Goal: Task Accomplishment & Management: Manage account settings

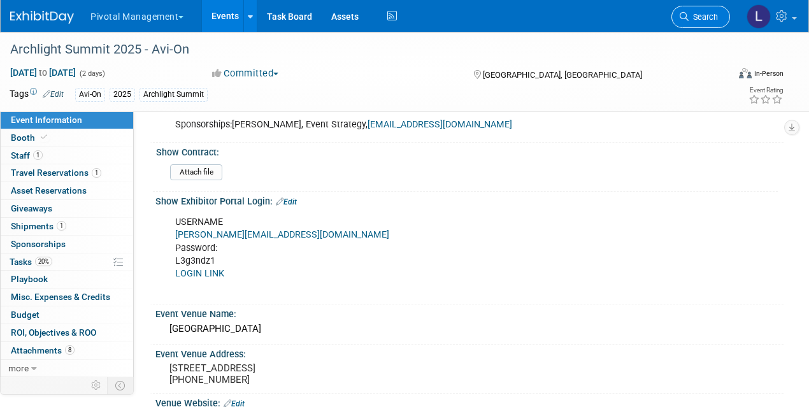
click at [692, 16] on span "Search" at bounding box center [702, 17] width 29 height 10
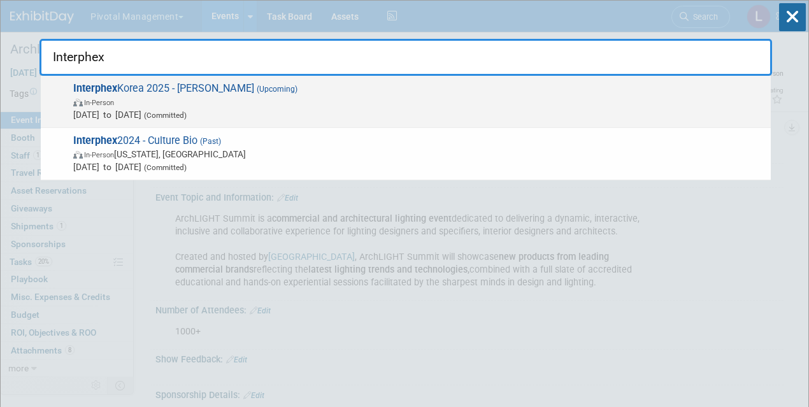
type input "Interphex"
click at [143, 91] on span "Interphex Korea 2025 - [PERSON_NAME] (Upcoming) In-Person [DATE] to [DATE] (Com…" at bounding box center [416, 101] width 695 height 39
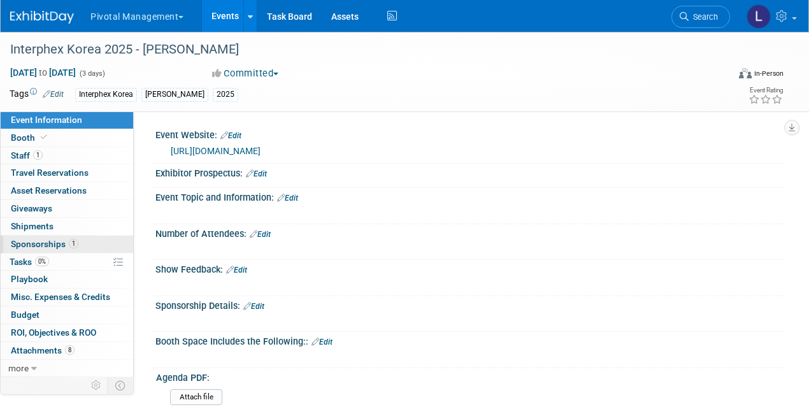
click at [49, 246] on span "Sponsorships 1" at bounding box center [44, 244] width 67 height 10
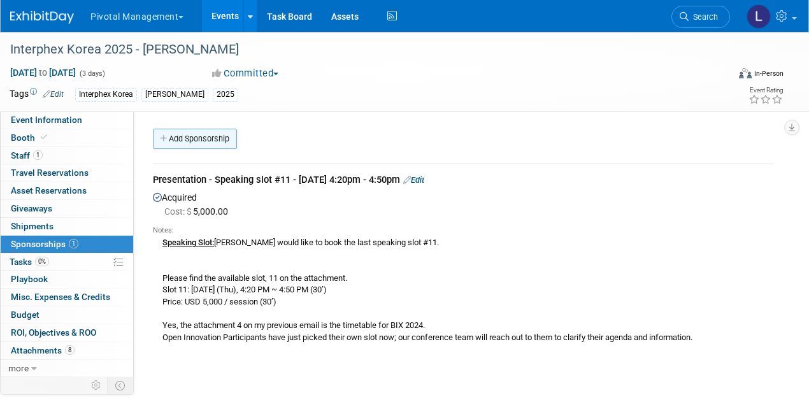
click at [198, 141] on link "Add Sponsorship" at bounding box center [195, 139] width 84 height 20
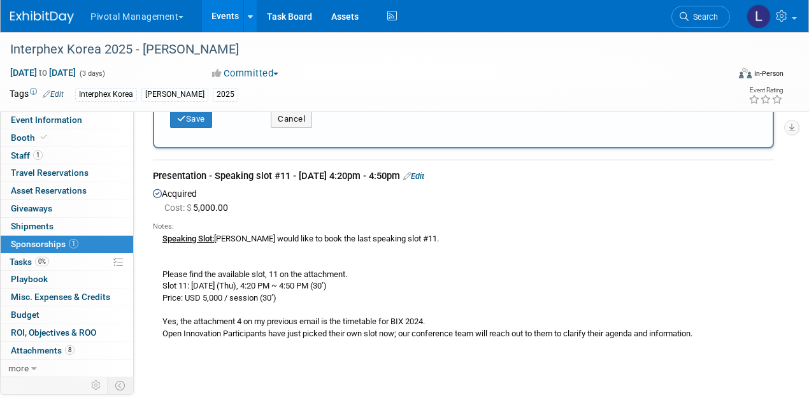
scroll to position [299, 0]
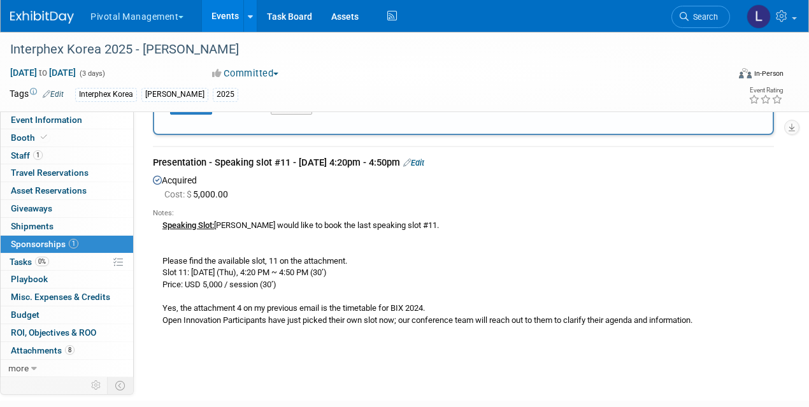
click at [424, 162] on link "Edit" at bounding box center [413, 163] width 21 height 10
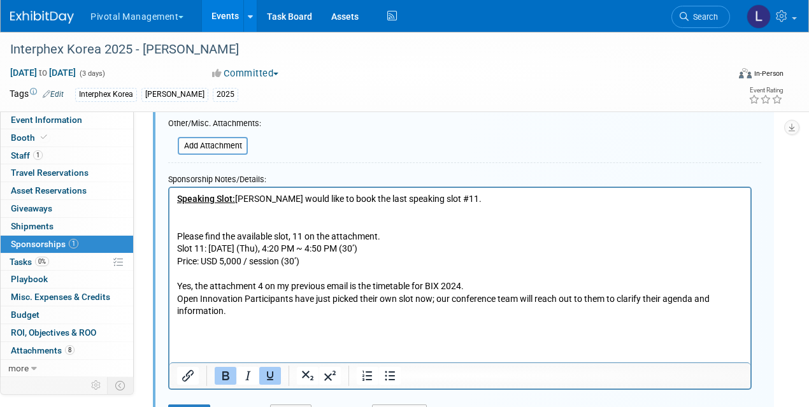
scroll to position [624, 0]
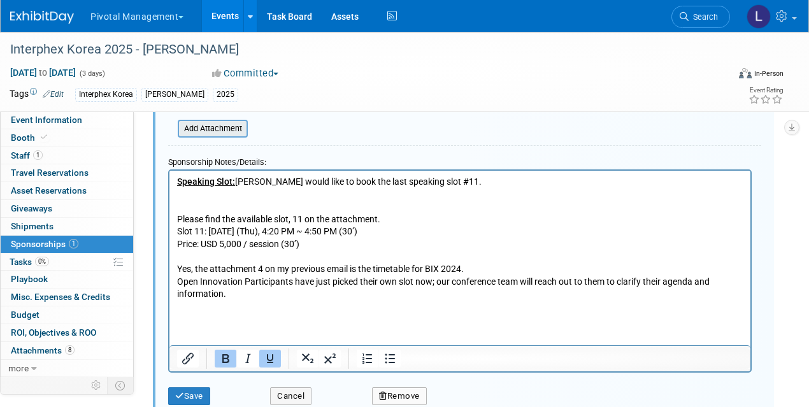
click at [234, 123] on input "file" at bounding box center [171, 128] width 152 height 15
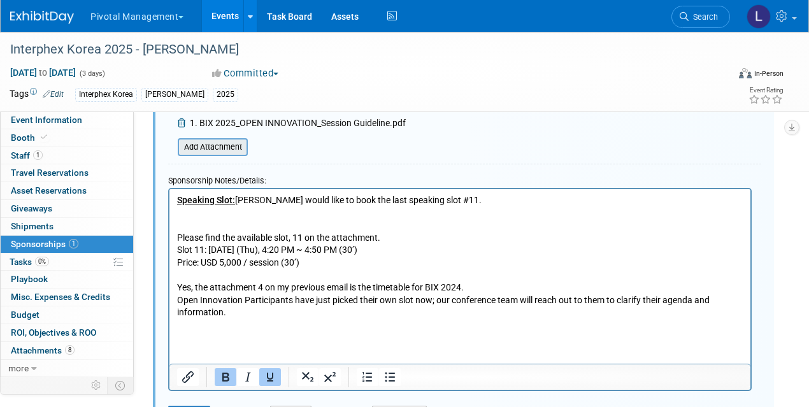
click at [221, 152] on input "file" at bounding box center [171, 146] width 152 height 15
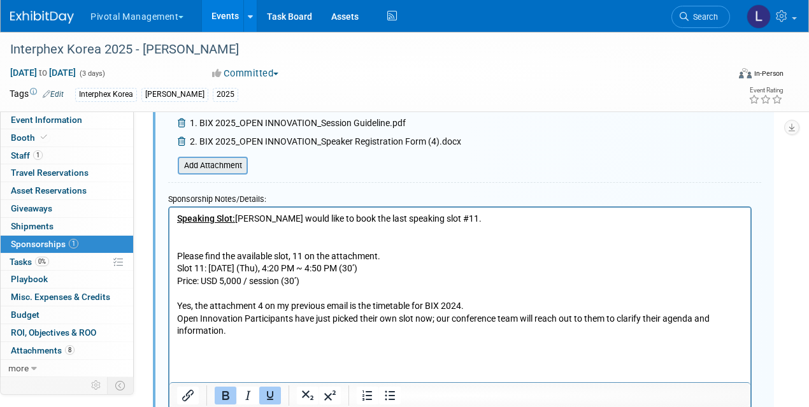
click at [222, 171] on input "file" at bounding box center [171, 165] width 152 height 15
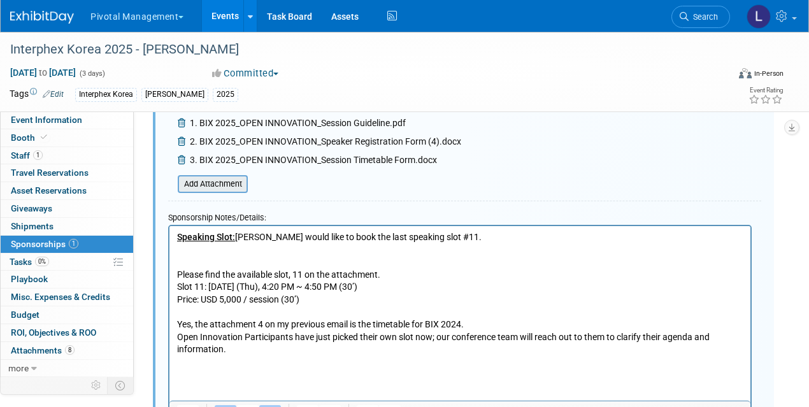
click at [232, 186] on input "file" at bounding box center [171, 183] width 152 height 15
click at [201, 317] on p "Speaking Slot: Asimov would like to book the last speaking slot #11. Please fin…" at bounding box center [460, 300] width 566 height 138
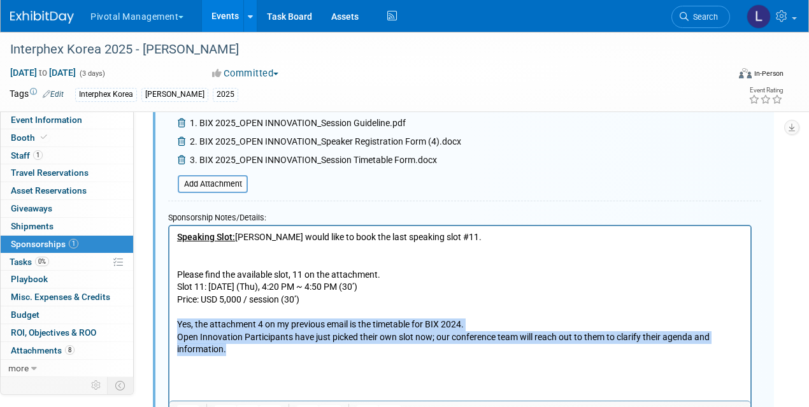
drag, startPoint x: 179, startPoint y: 320, endPoint x: 295, endPoint y: 350, distance: 119.9
click at [295, 350] on p "Speaking Slot: Asimov would like to book the last speaking slot #11. Please fin…" at bounding box center [460, 300] width 566 height 138
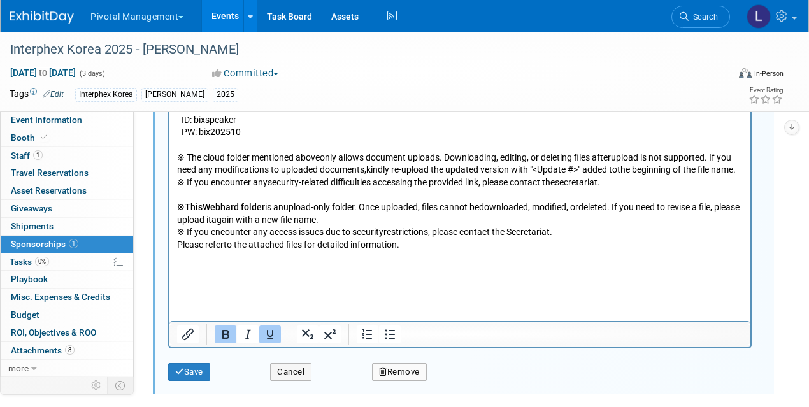
scroll to position [1182, 0]
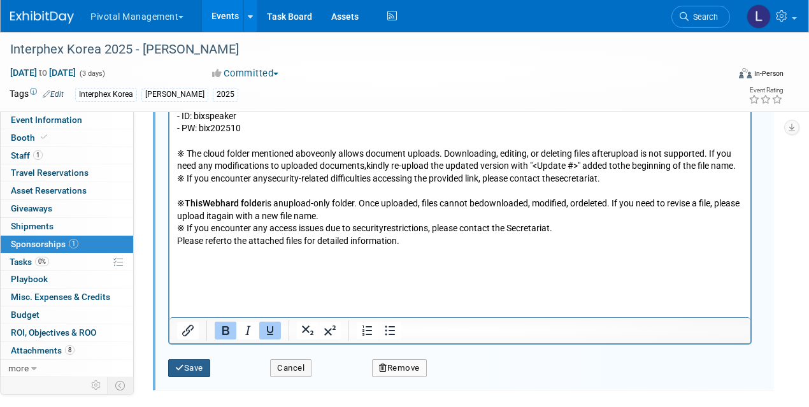
click at [181, 365] on icon "submit" at bounding box center [179, 368] width 9 height 8
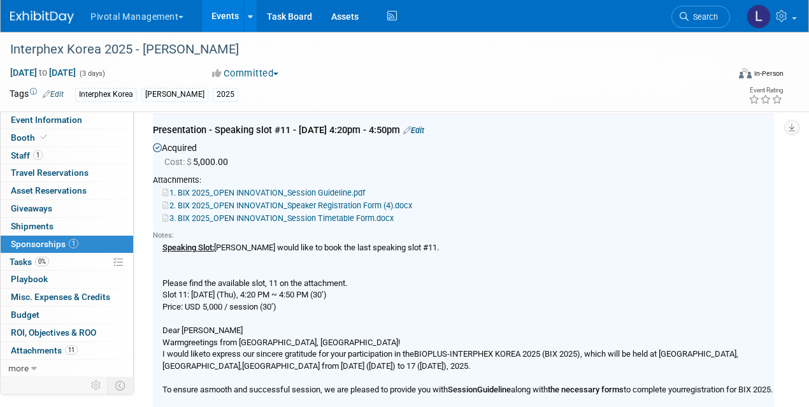
scroll to position [27, 0]
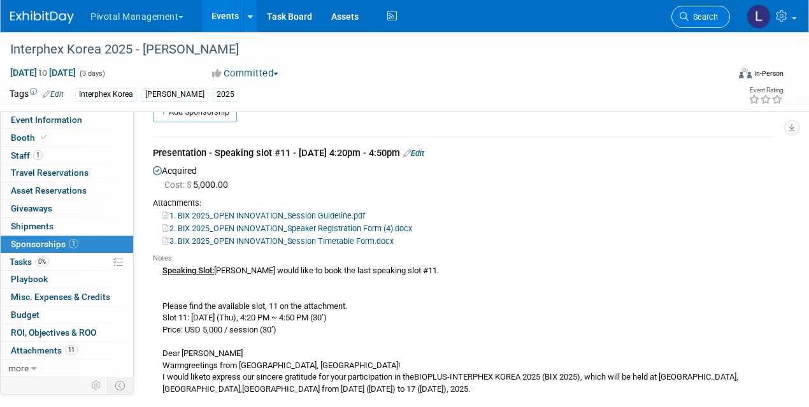
click at [708, 24] on link "Search" at bounding box center [700, 17] width 59 height 22
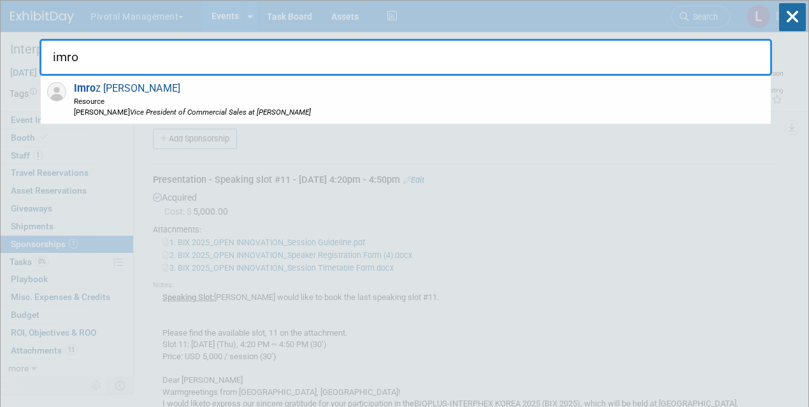
type input "imro"
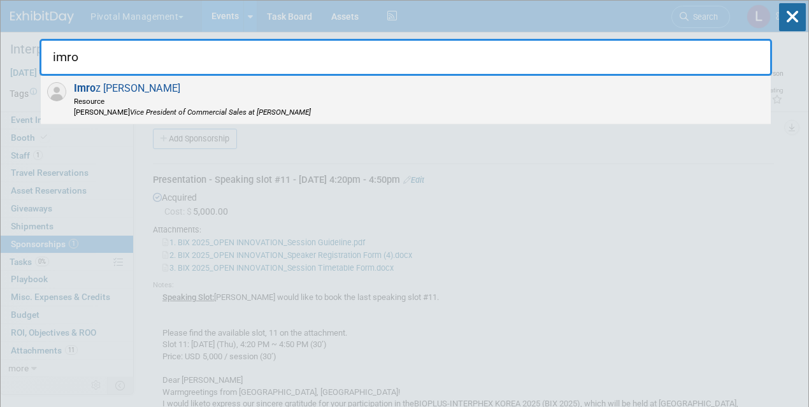
click at [188, 98] on span "Resource" at bounding box center [192, 101] width 237 height 11
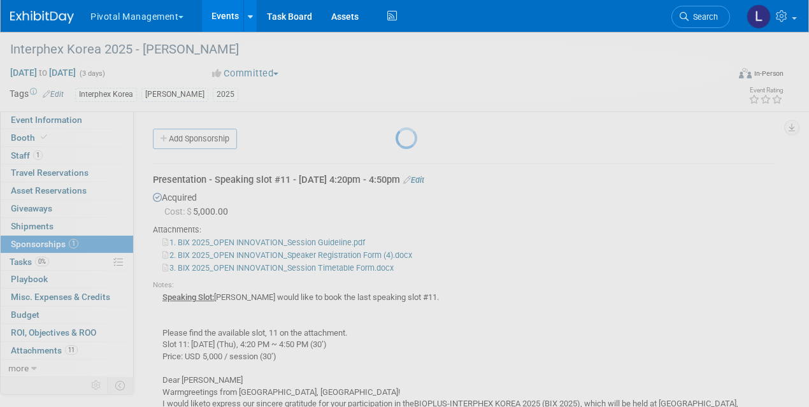
click at [395, 98] on div at bounding box center [404, 203] width 18 height 407
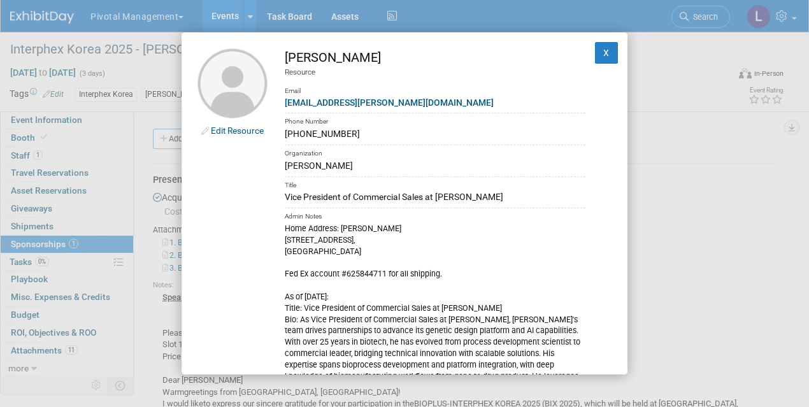
drag, startPoint x: 348, startPoint y: 131, endPoint x: 280, endPoint y: 137, distance: 68.4
click at [280, 137] on td "Imroz Ghangas Resource Email imroz@asimov.com Phone Number (925) 807-9467 Organ…" at bounding box center [426, 271] width 318 height 446
copy div "(925) 807-9467"
